Goal: Task Accomplishment & Management: Use online tool/utility

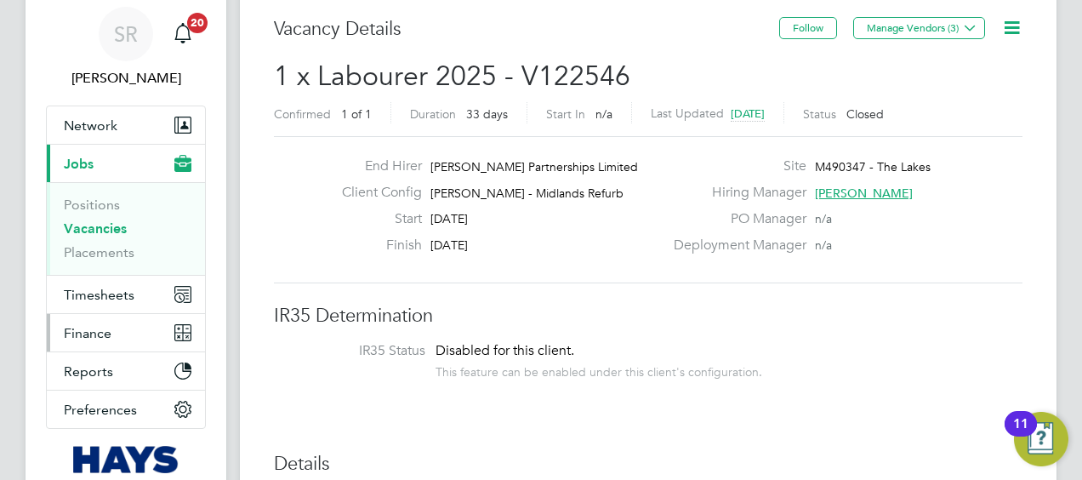
scroll to position [85, 0]
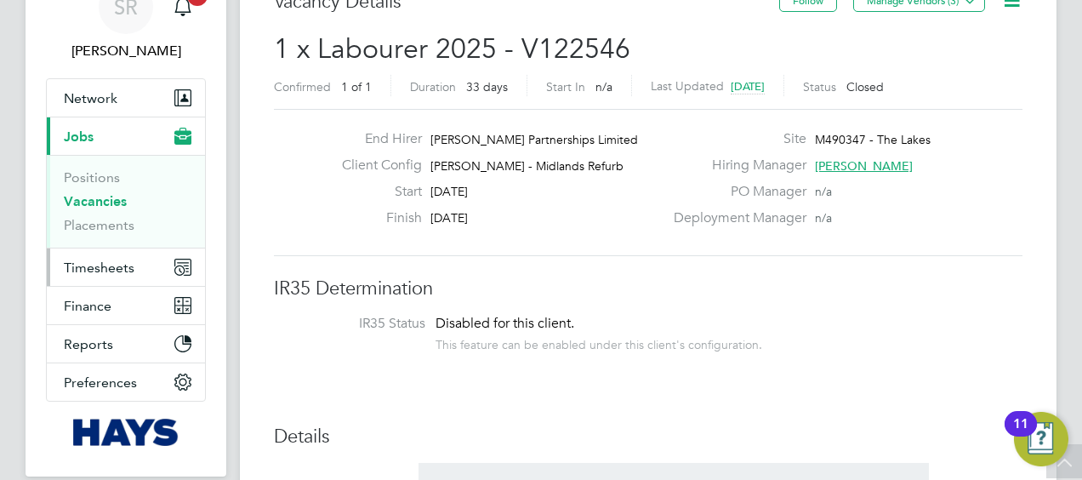
click at [122, 272] on span "Timesheets" at bounding box center [99, 267] width 71 height 16
click at [138, 271] on button "Timesheets" at bounding box center [126, 266] width 158 height 37
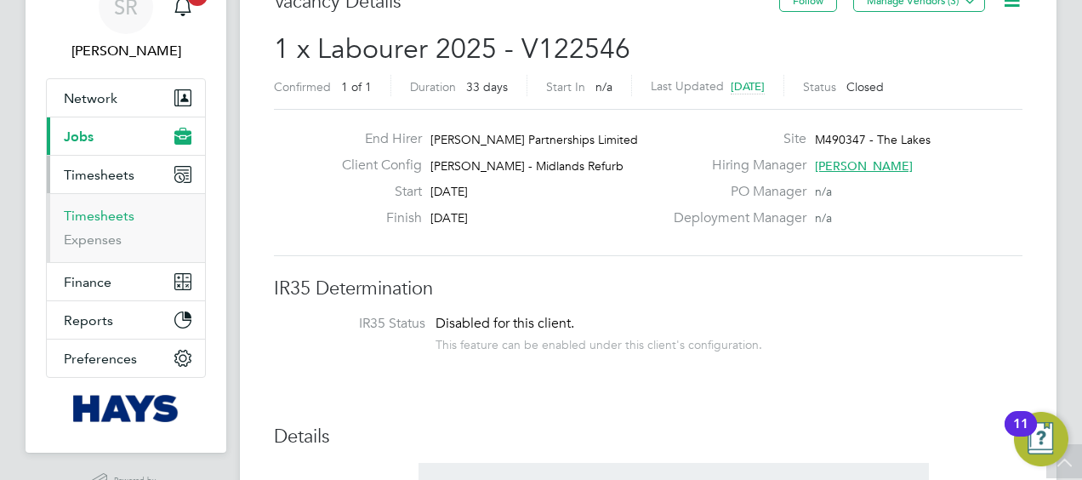
click at [120, 219] on link "Timesheets" at bounding box center [99, 215] width 71 height 16
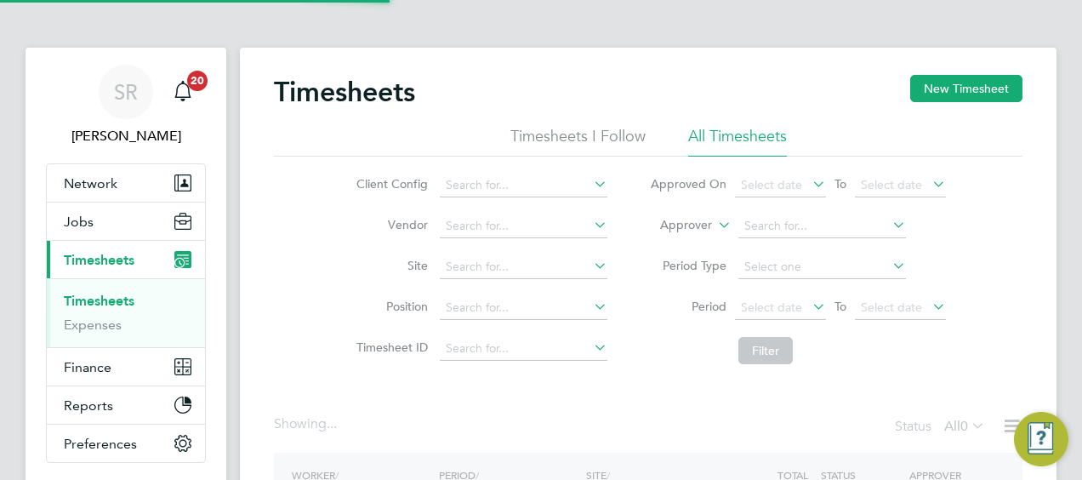
click at [670, 226] on label "Approver" at bounding box center [673, 225] width 77 height 17
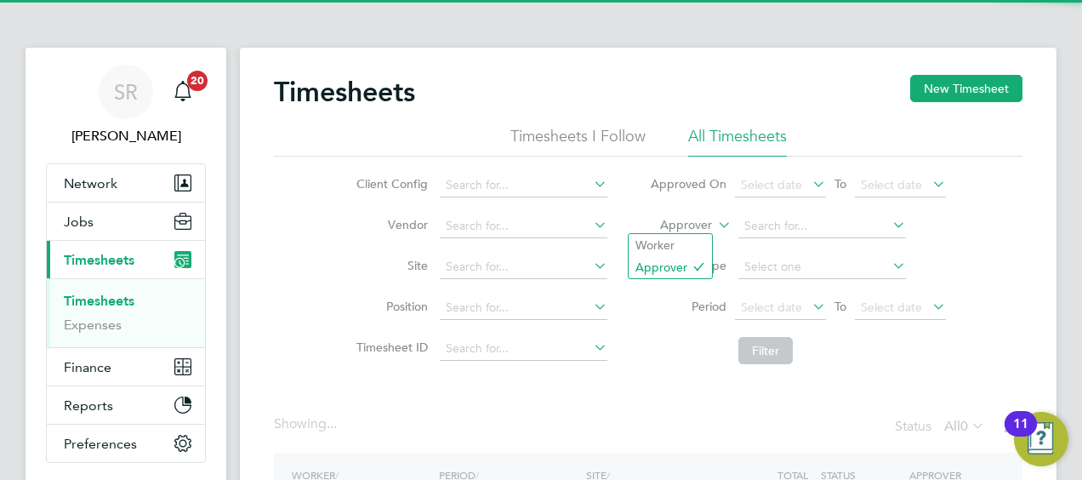
click at [663, 248] on li "Worker" at bounding box center [669, 245] width 83 height 22
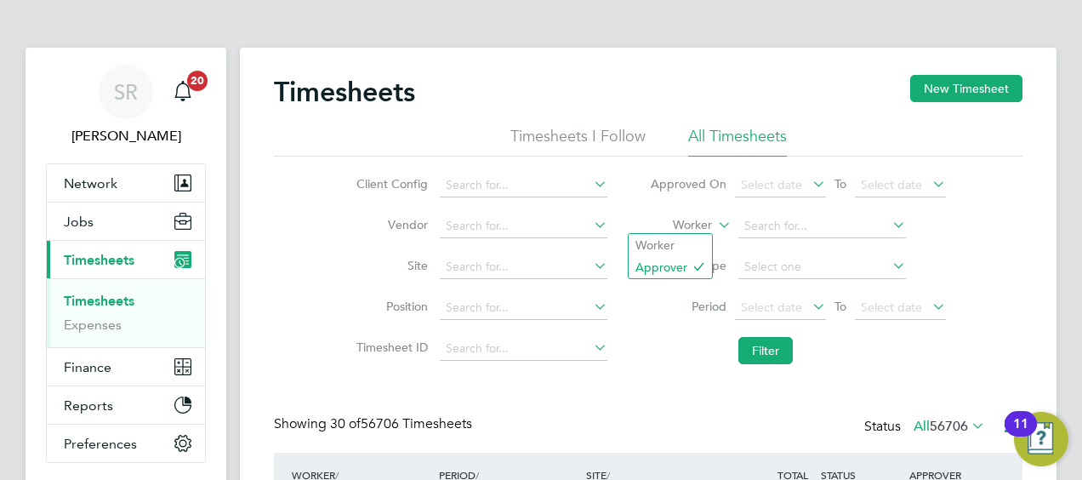
scroll to position [9, 9]
click at [769, 231] on input at bounding box center [822, 226] width 168 height 24
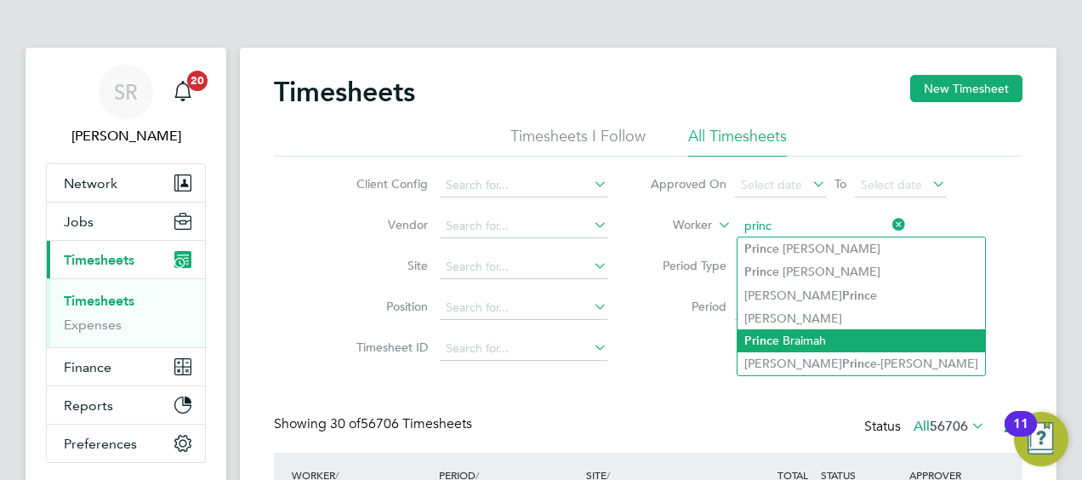
click at [771, 342] on li "Princ e Braimah" at bounding box center [860, 340] width 247 height 23
type input "Prince Braimah"
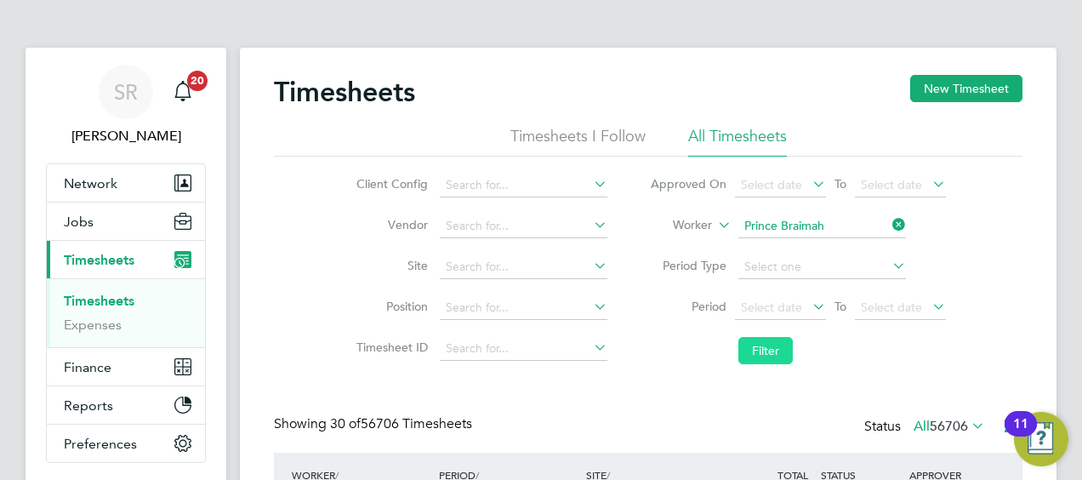
click at [759, 347] on button "Filter" at bounding box center [765, 350] width 54 height 27
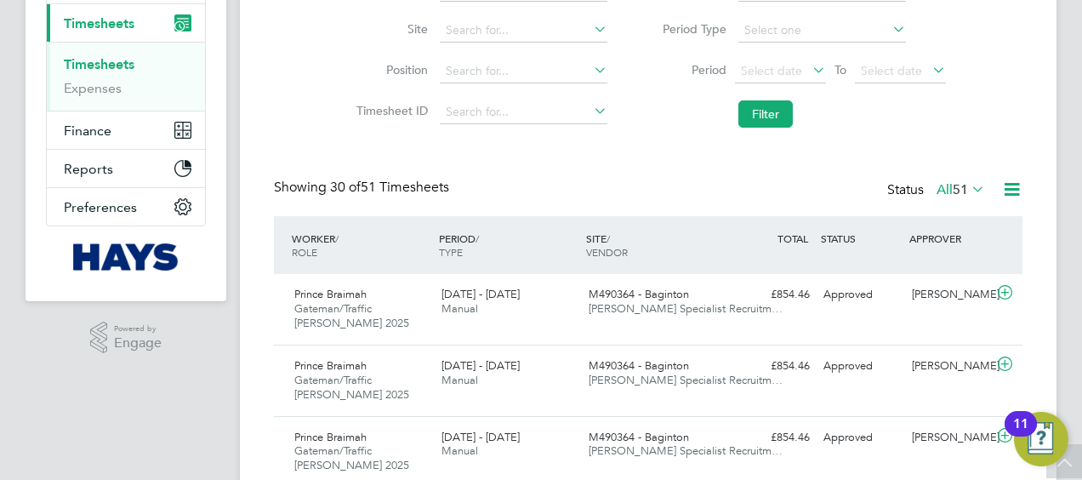
scroll to position [0, 0]
